Goal: Use online tool/utility: Utilize a website feature to perform a specific function

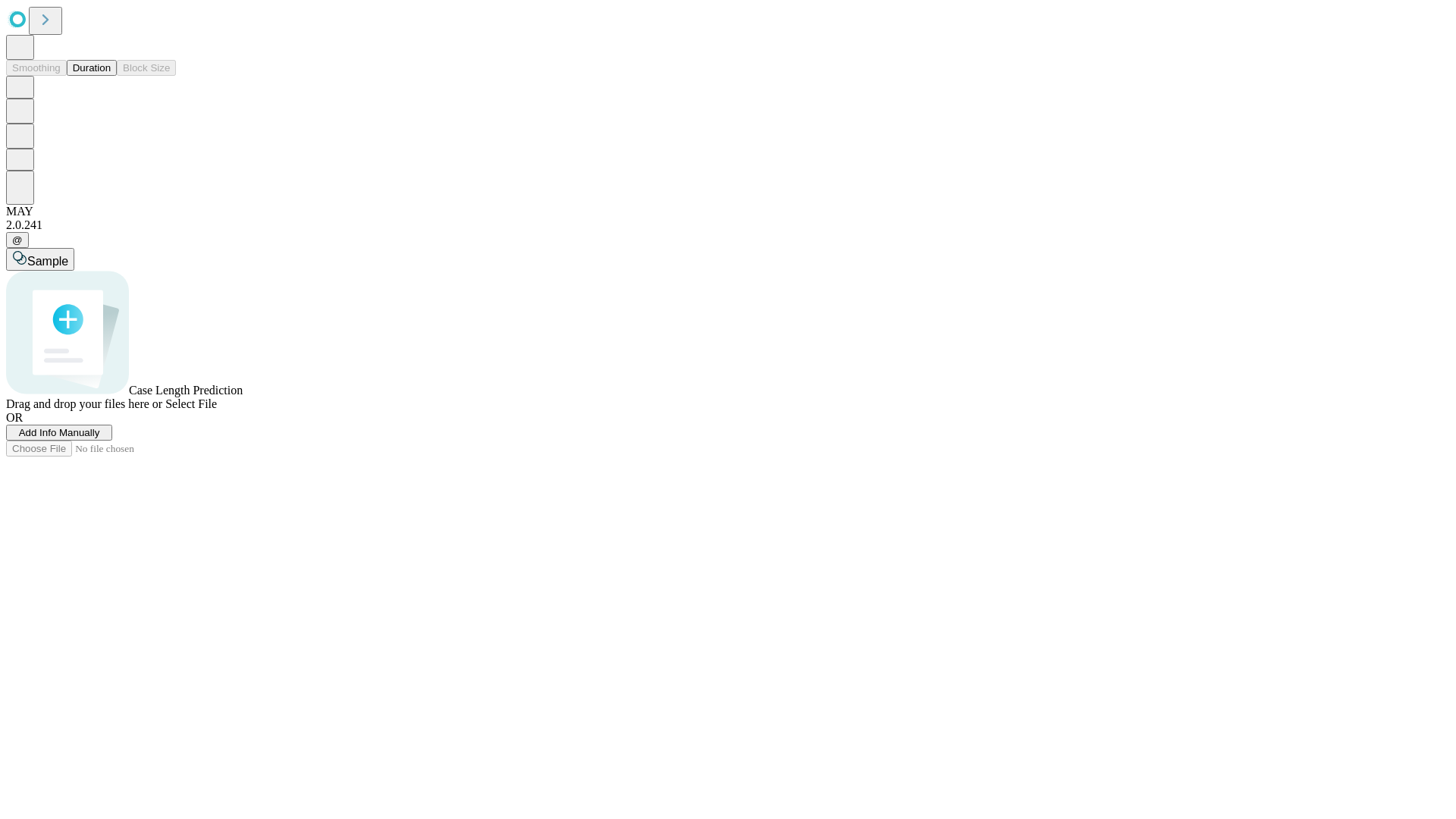
click at [100, 438] on span "Add Info Manually" at bounding box center [59, 433] width 81 height 12
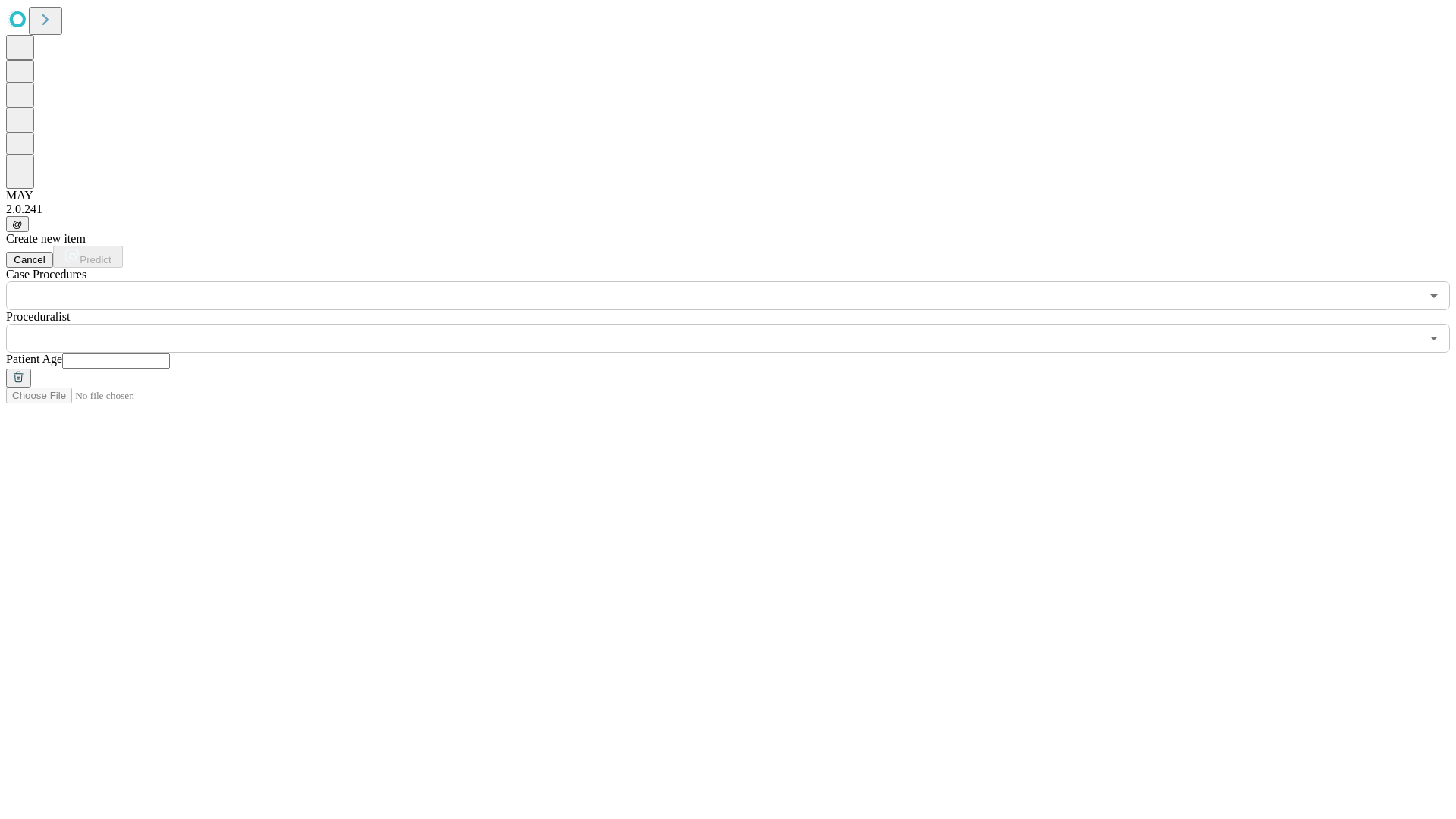
click at [170, 353] on input "text" at bounding box center [116, 361] width 107 height 15
type input "*"
click at [738, 324] on input "text" at bounding box center [713, 338] width 1415 height 29
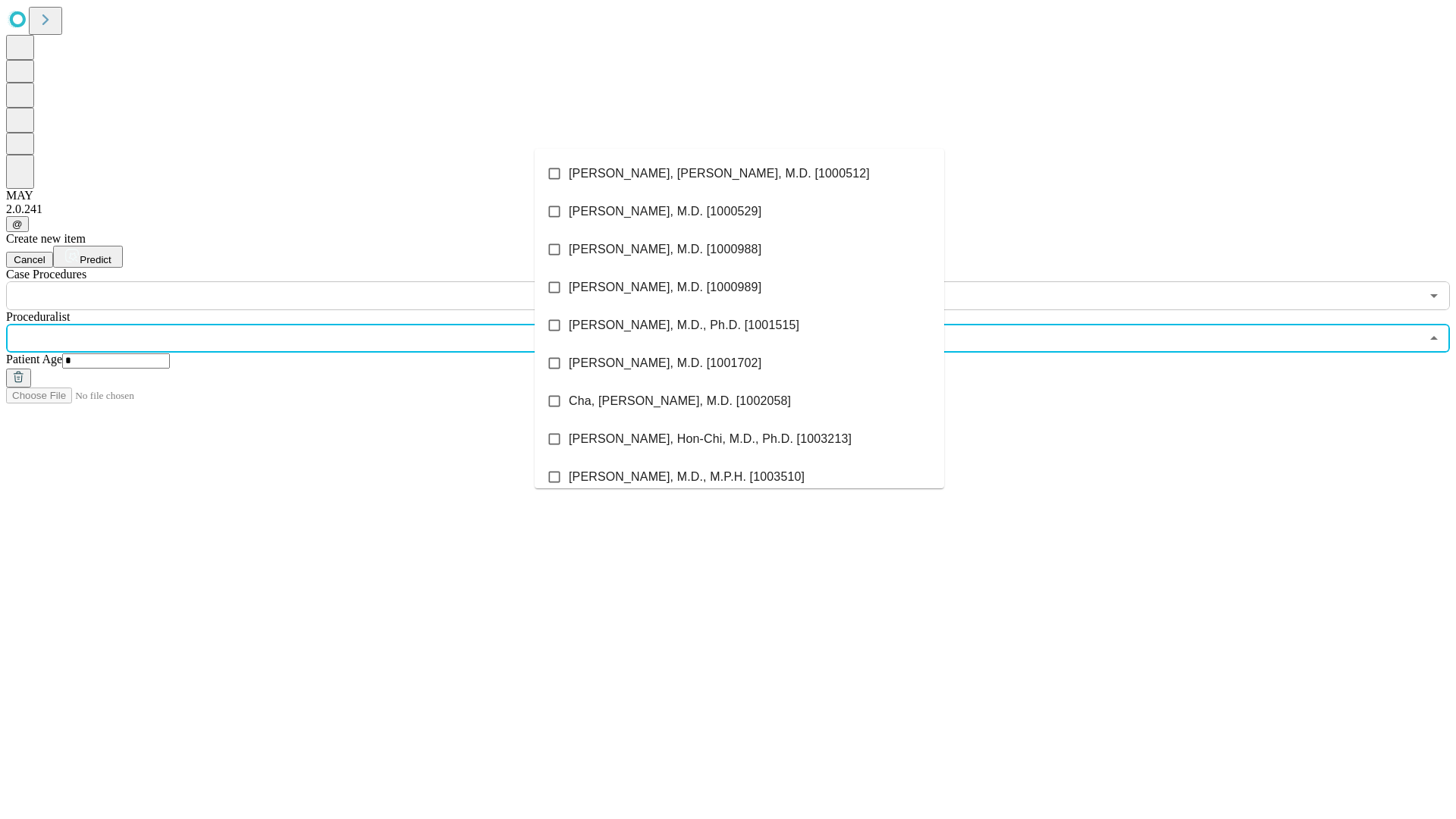
click at [739, 173] on li "[PERSON_NAME], [PERSON_NAME], M.D. [1000512]" at bounding box center [739, 173] width 410 height 38
click at [319, 282] on input "text" at bounding box center [713, 296] width 1415 height 29
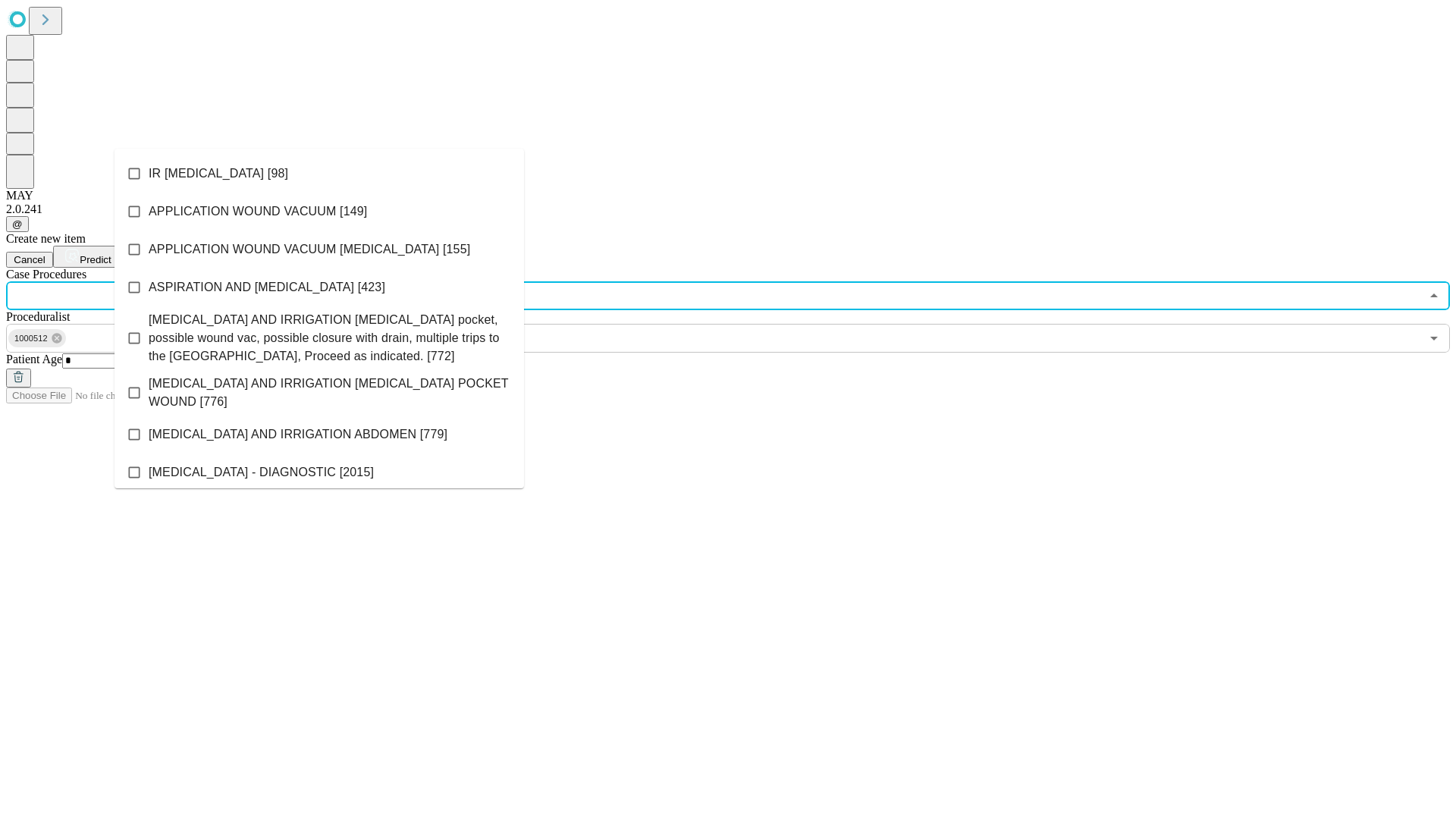
click at [320, 173] on li "IR [MEDICAL_DATA] [98]" at bounding box center [320, 173] width 410 height 38
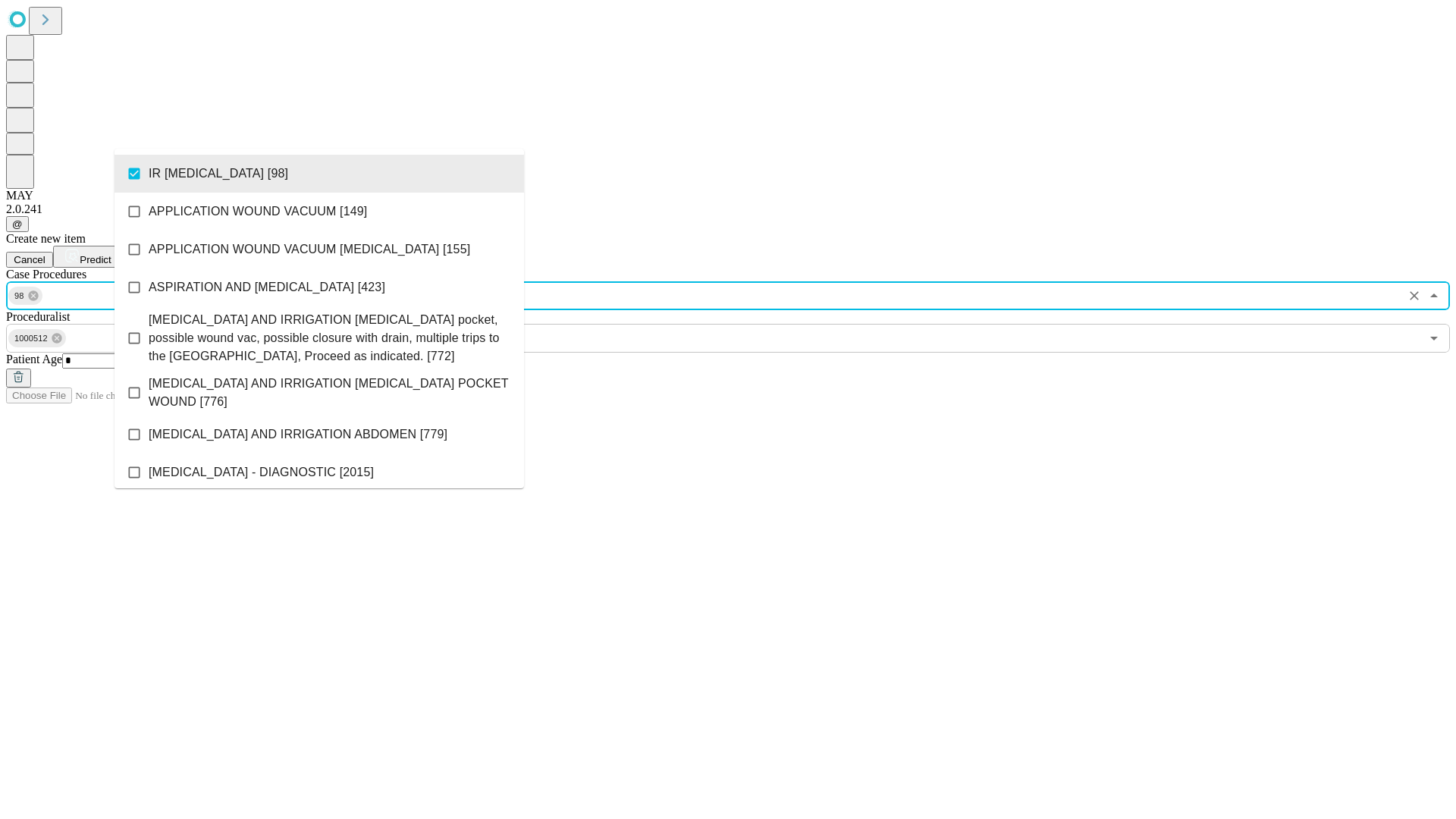
click at [111, 254] on span "Predict" at bounding box center [95, 260] width 31 height 12
